Goal: Find specific page/section: Find specific page/section

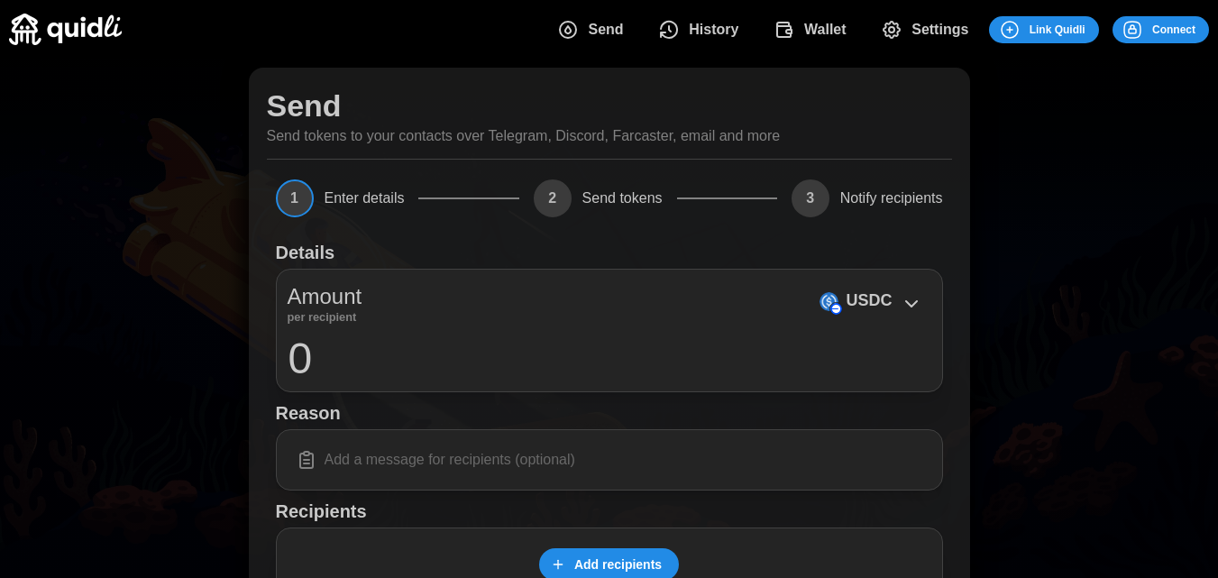
click at [706, 36] on span "History" at bounding box center [714, 30] width 50 height 36
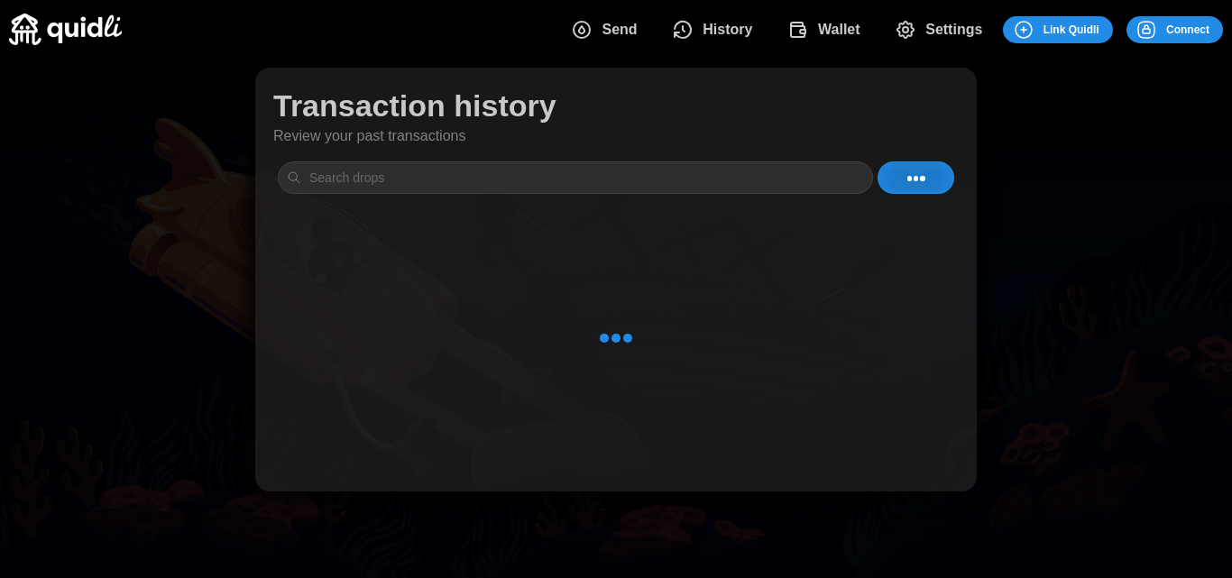
click at [22, 28] on img at bounding box center [65, 30] width 113 height 32
